Goal: Transaction & Acquisition: Obtain resource

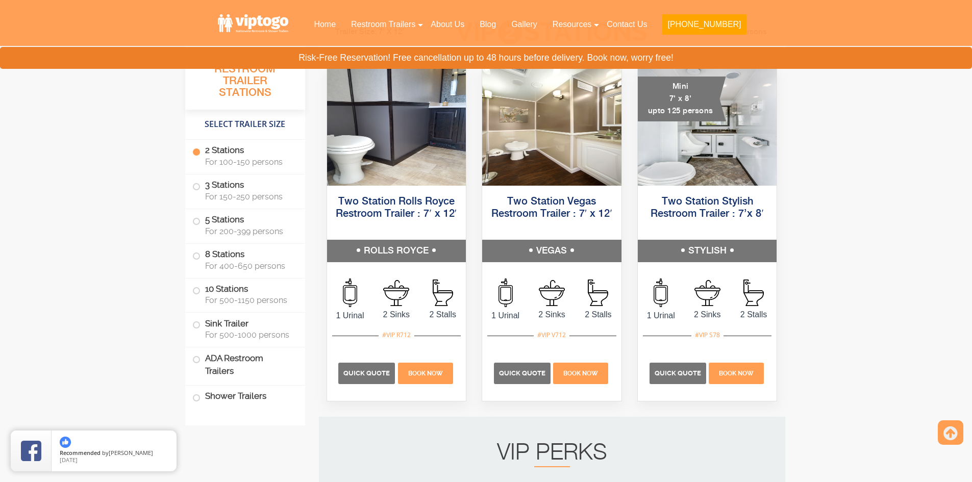
scroll to position [513, 0]
click at [243, 225] on label "5 Stations For 200-399 persons" at bounding box center [245, 225] width 106 height 32
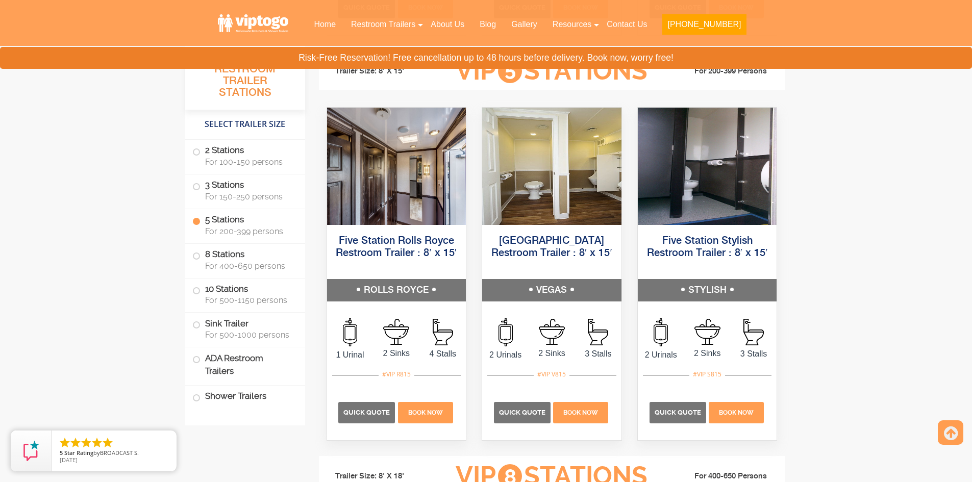
scroll to position [1563, 0]
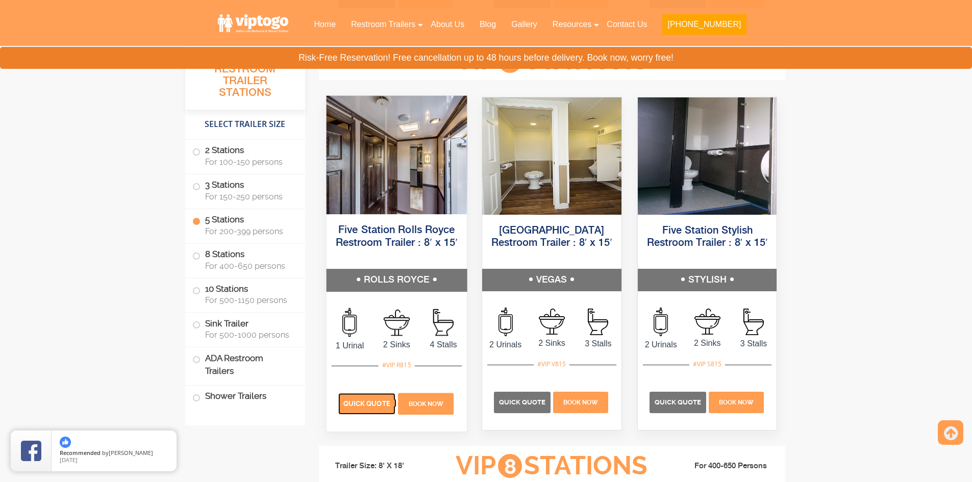
click at [371, 403] on span "Quick Quote" at bounding box center [366, 404] width 47 height 8
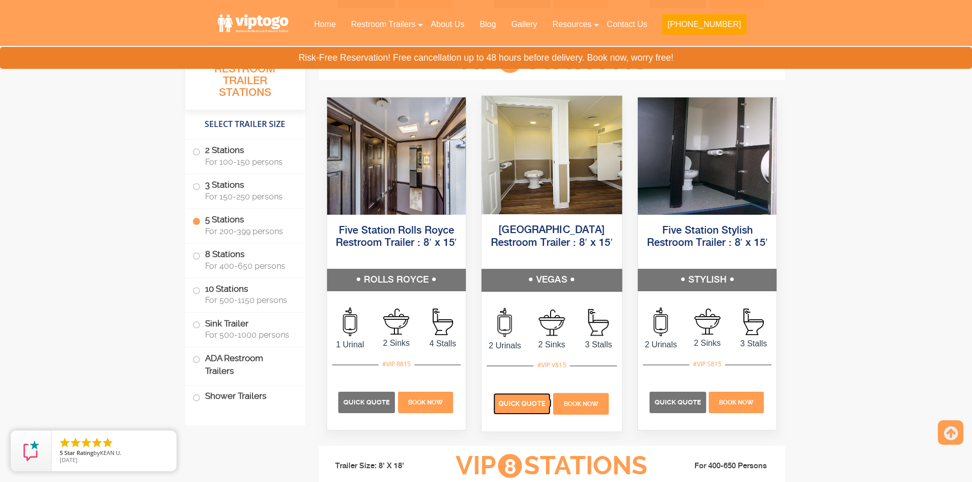
click at [511, 397] on p "Quick Quote" at bounding box center [522, 403] width 57 height 21
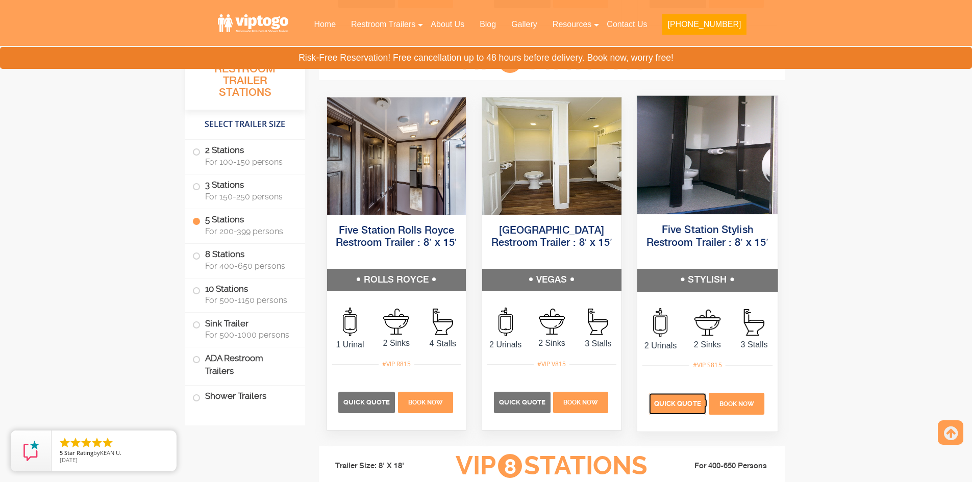
click at [670, 401] on span "Quick Quote" at bounding box center [677, 404] width 47 height 8
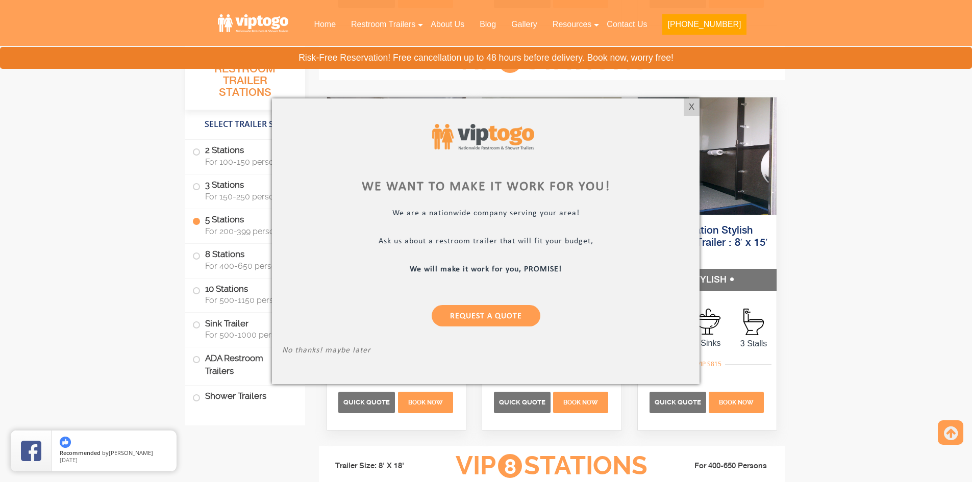
click at [682, 102] on div "We want to make it work for you! We are a nationwide company serving your area!…" at bounding box center [486, 242] width 428 height 286
click at [688, 105] on div "X" at bounding box center [692, 107] width 16 height 17
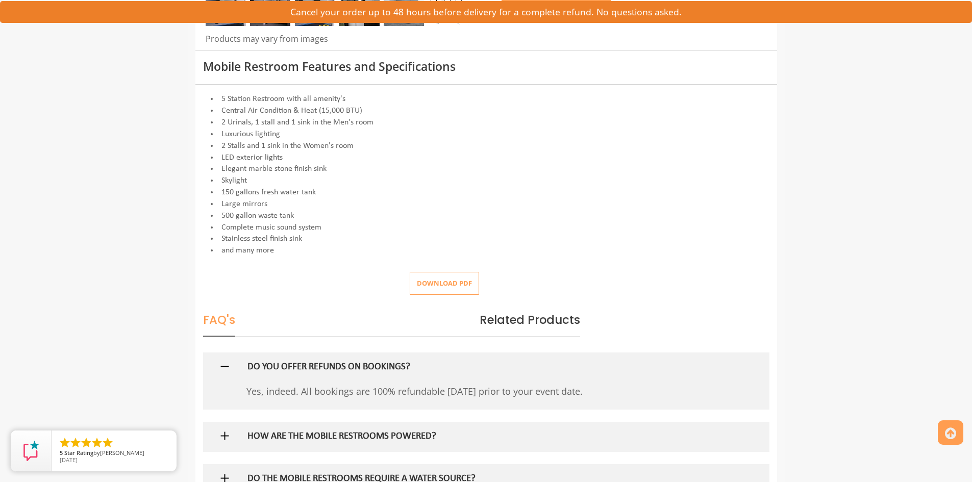
scroll to position [388, 0]
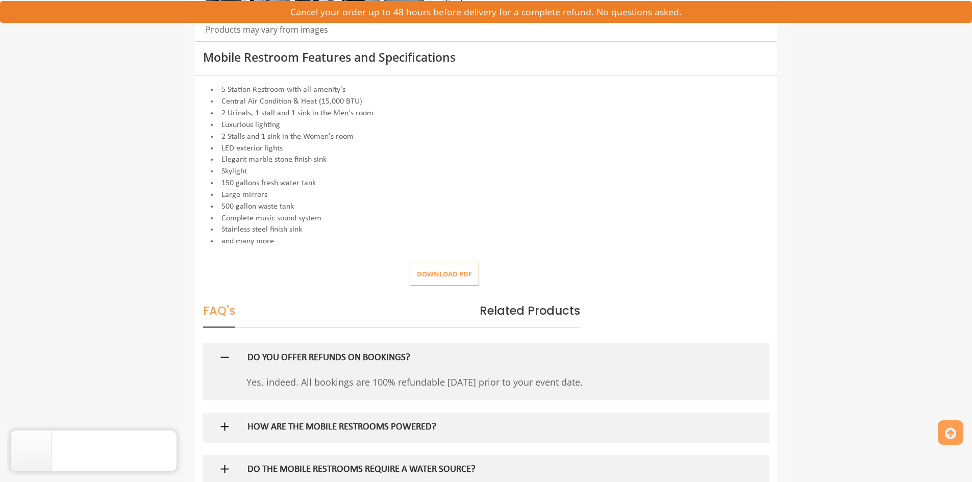
click at [457, 268] on button "Download pdf" at bounding box center [444, 274] width 69 height 23
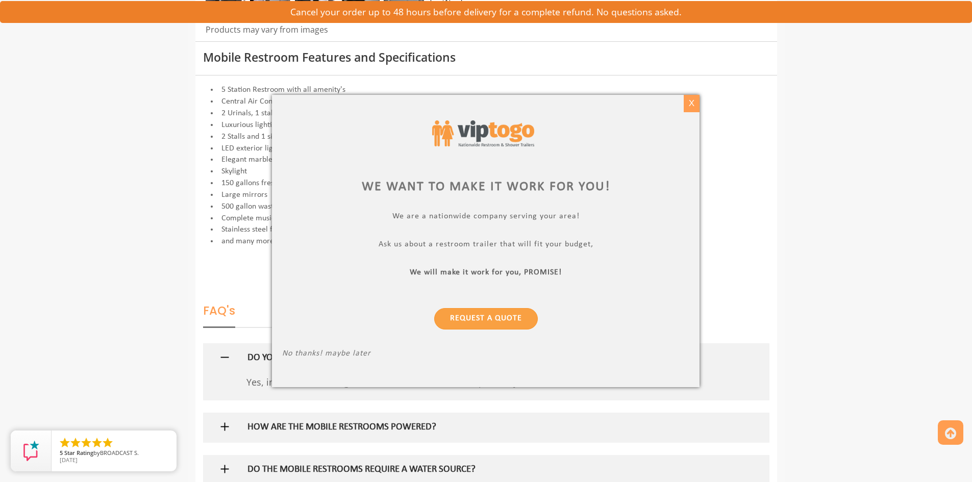
click at [694, 106] on div "X" at bounding box center [692, 103] width 16 height 17
